Goal: Information Seeking & Learning: Learn about a topic

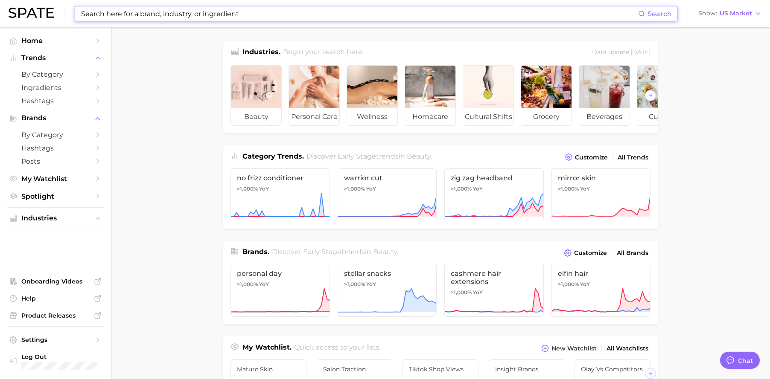
click at [256, 10] on input at bounding box center [359, 13] width 558 height 15
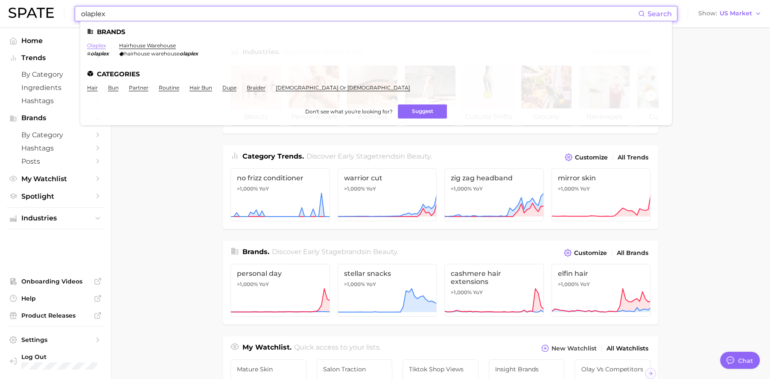
type input "olaplex"
click at [100, 44] on link "olaplex" at bounding box center [96, 45] width 19 height 6
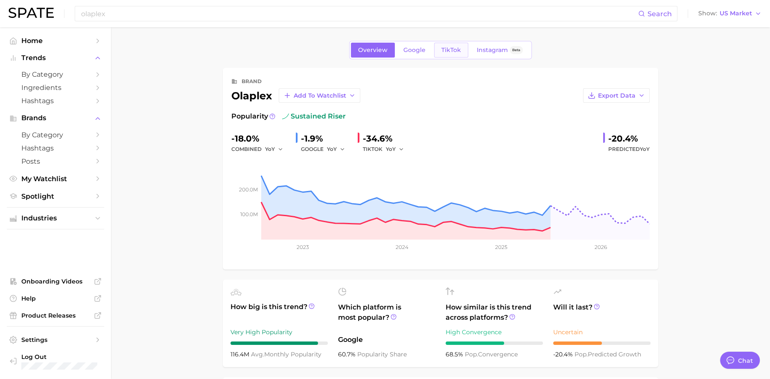
click at [450, 53] on span "TikTok" at bounding box center [451, 50] width 20 height 7
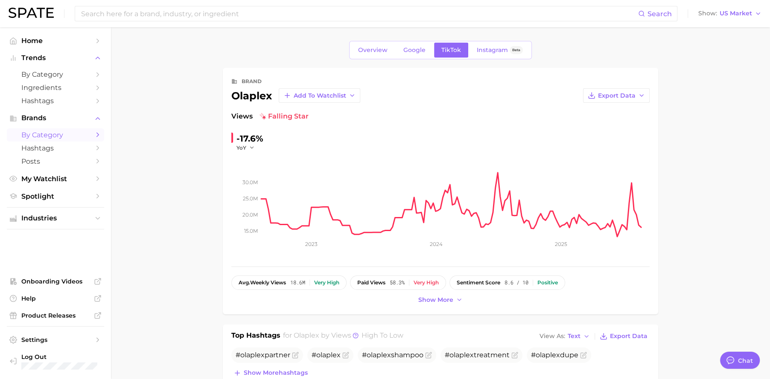
click at [47, 135] on span "by Category" at bounding box center [55, 135] width 68 height 8
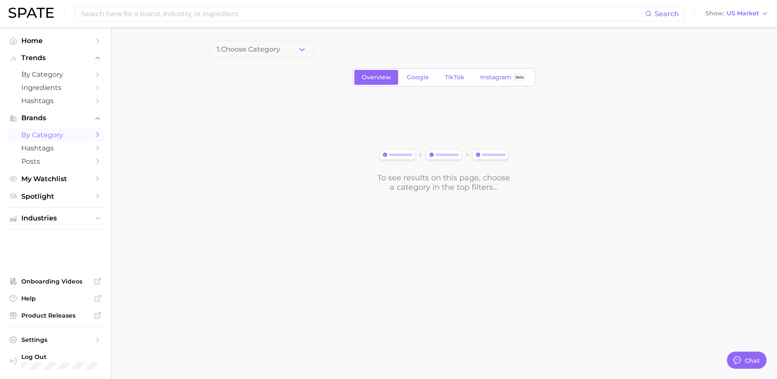
click at [291, 52] on button "1. Choose Category" at bounding box center [261, 49] width 105 height 17
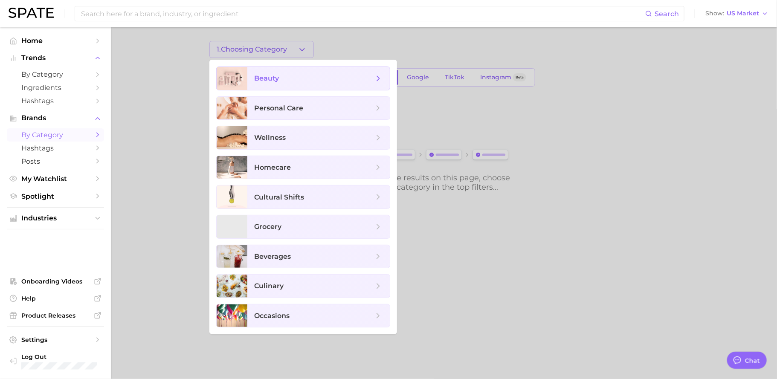
click at [290, 75] on span "beauty" at bounding box center [313, 78] width 119 height 9
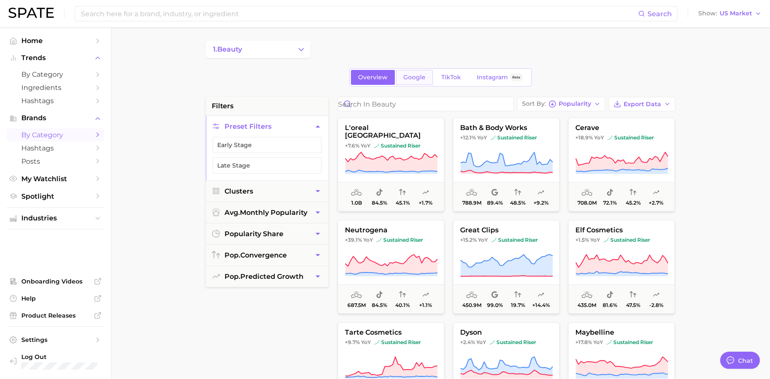
click at [416, 74] on span "Google" at bounding box center [414, 77] width 22 height 7
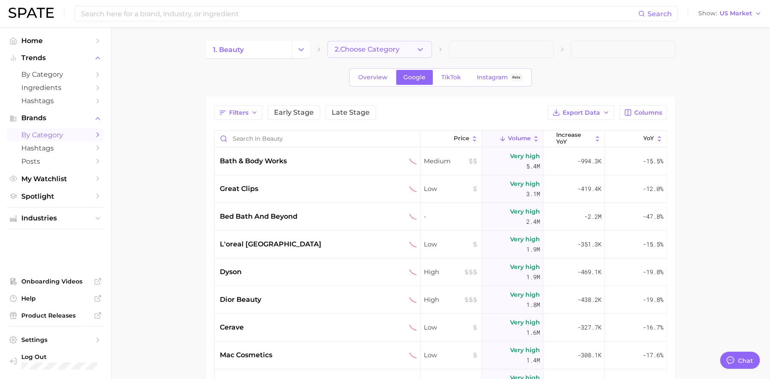
click at [417, 54] on button "2. Choose Category" at bounding box center [379, 49] width 105 height 17
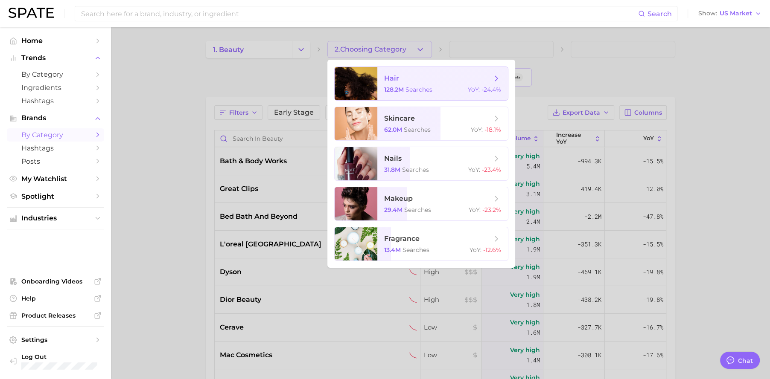
click at [400, 87] on span "128.2m" at bounding box center [394, 90] width 20 height 8
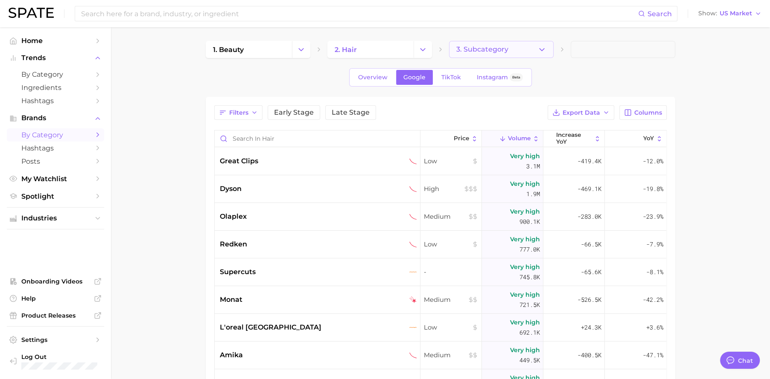
click at [494, 56] on button "3. Subcategory" at bounding box center [501, 49] width 105 height 17
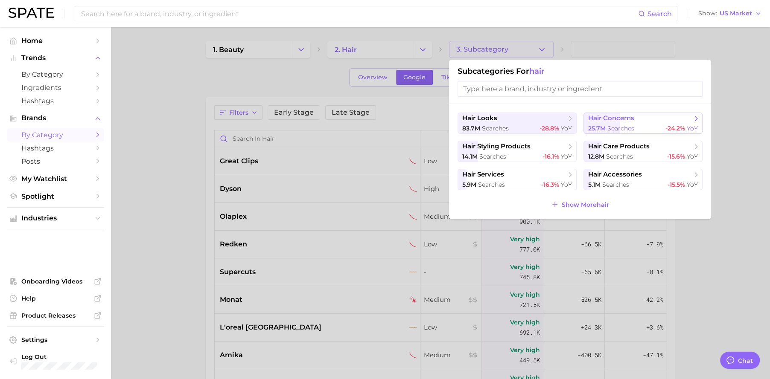
click at [647, 126] on div "25.7m searches -24.2% YoY" at bounding box center [643, 129] width 110 height 8
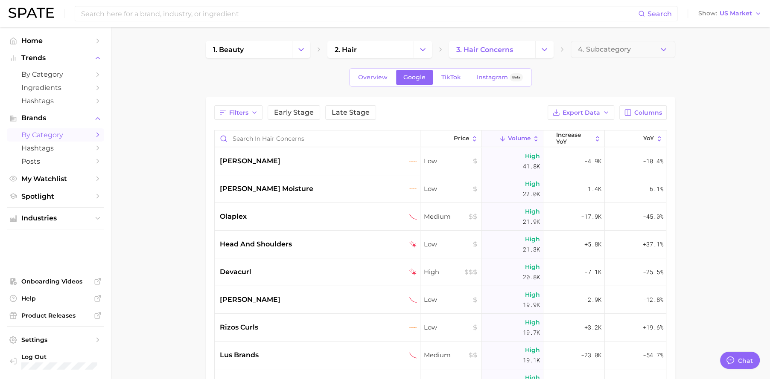
click at [706, 116] on main "1. beauty 2. hair 3. hair concerns 4. Subcategory Overview Google TikTok Instag…" at bounding box center [440, 293] width 659 height 533
click at [451, 76] on span "TikTok" at bounding box center [451, 77] width 20 height 7
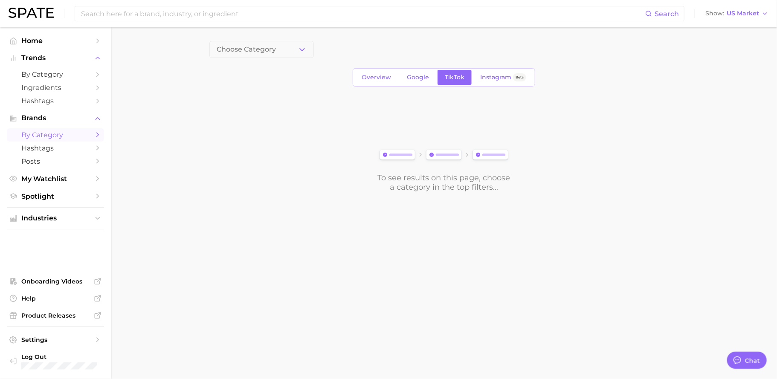
click at [291, 52] on button "Choose Category" at bounding box center [261, 49] width 105 height 17
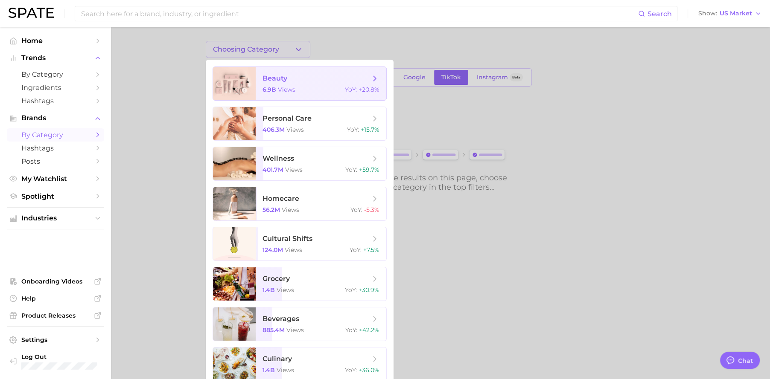
click at [278, 81] on span "beauty" at bounding box center [274, 78] width 25 height 8
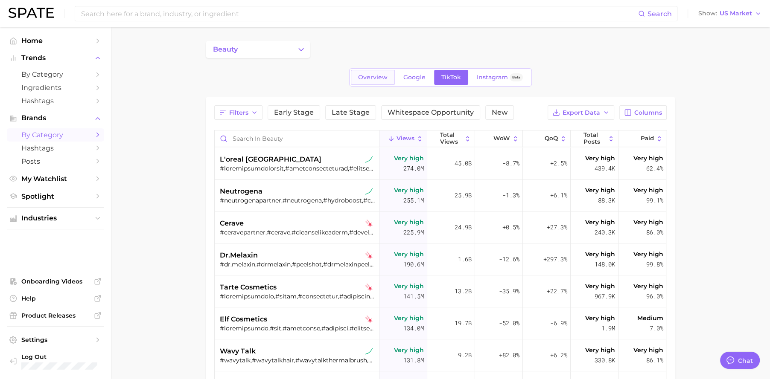
click at [372, 78] on span "Overview" at bounding box center [372, 77] width 29 height 7
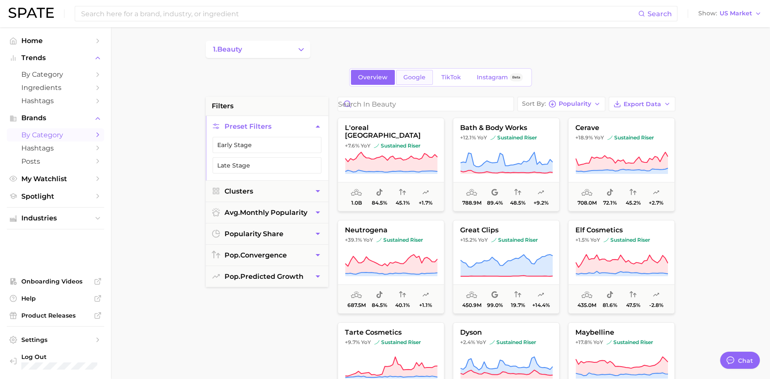
click at [419, 78] on span "Google" at bounding box center [414, 77] width 22 height 7
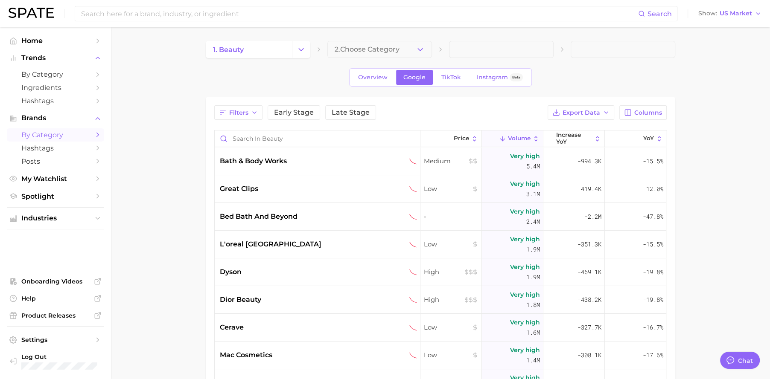
click at [471, 53] on span at bounding box center [501, 49] width 105 height 17
click at [429, 51] on button "2. Choose Category" at bounding box center [379, 49] width 105 height 17
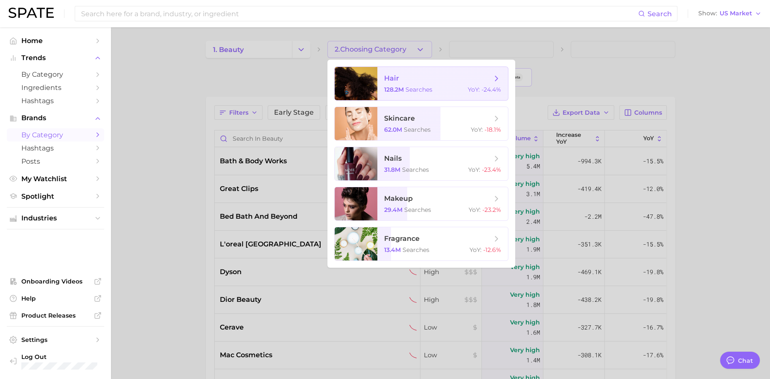
click at [420, 76] on span "hair" at bounding box center [438, 78] width 108 height 9
